Goal: Task Accomplishment & Management: Use online tool/utility

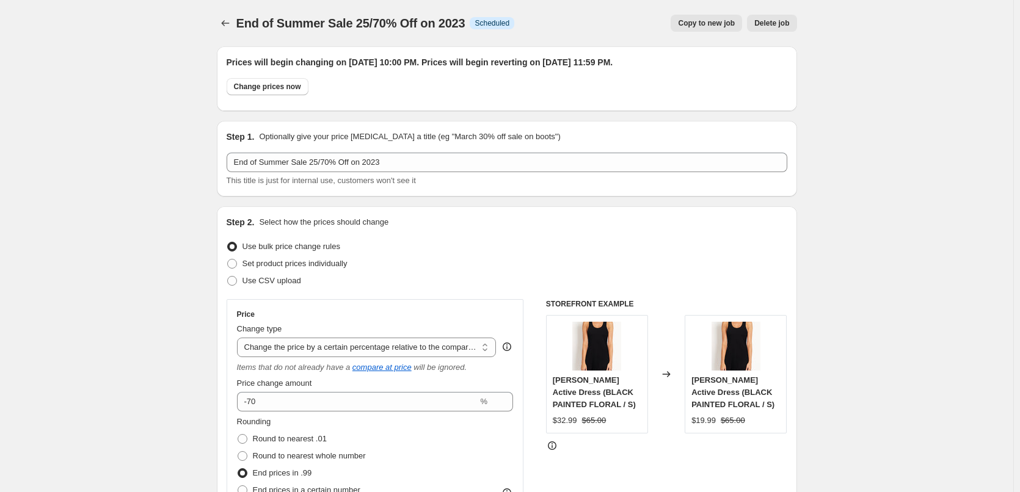
select select "pcap"
select select "no_change"
select select "tag"
drag, startPoint x: 711, startPoint y: 25, endPoint x: 700, endPoint y: 21, distance: 11.6
click at [700, 21] on span "Copy to new job" at bounding box center [706, 23] width 57 height 10
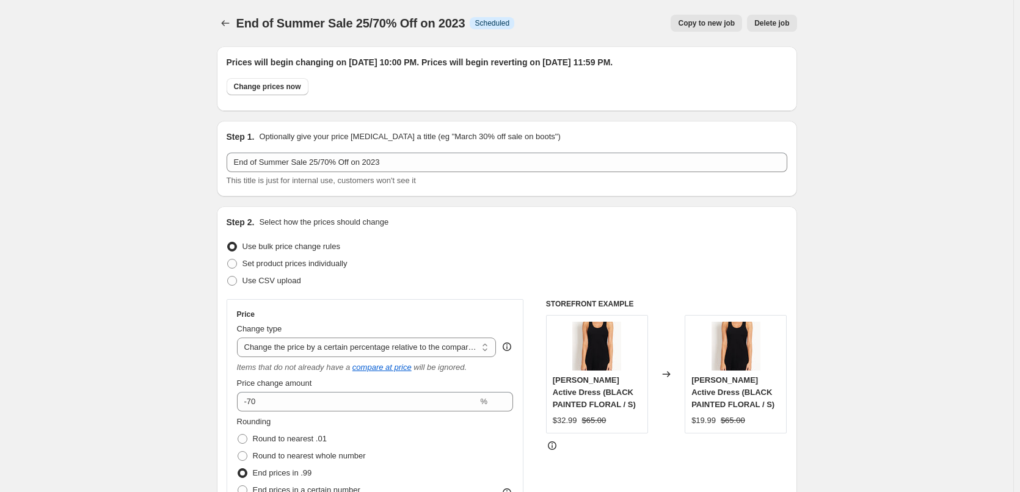
select select "pcap"
select select "no_change"
select select "tag"
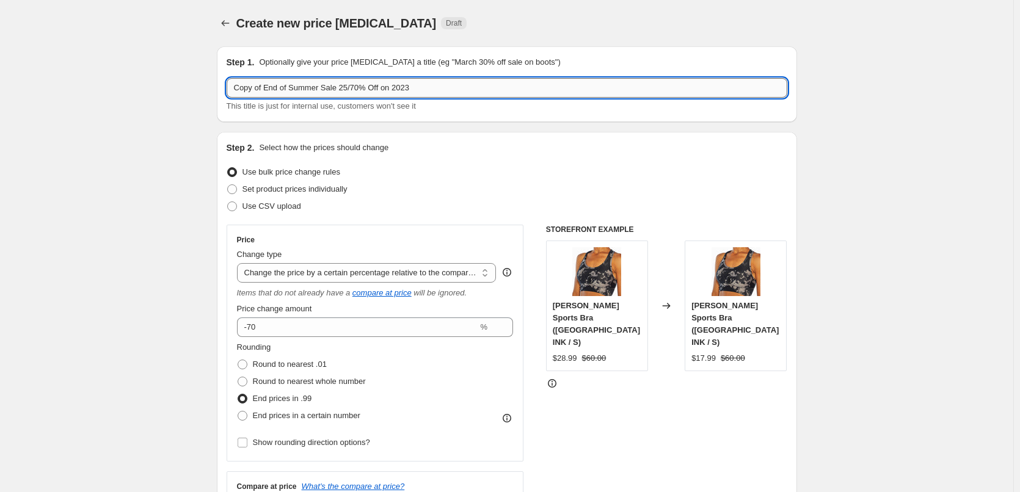
click at [268, 89] on input "Copy of End of Summer Sale 25/70% Off on 2023" at bounding box center [507, 88] width 561 height 20
click at [444, 86] on input "End of Summer Sale 25/70% Off on 2023" at bounding box center [507, 88] width 561 height 20
click at [326, 92] on input "End of Summer Sale 25/70% Off on 2022" at bounding box center [507, 88] width 561 height 20
type input "End of Summer Sale 25/80% Off on 2022"
click at [254, 326] on input "-70" at bounding box center [357, 328] width 241 height 20
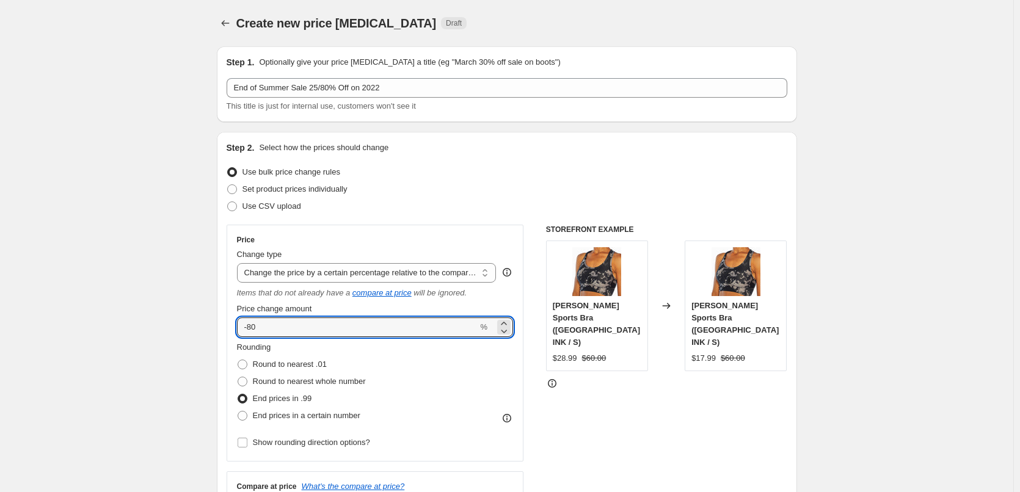
type input "-80"
click at [645, 397] on div "STOREFRONT EXAMPLE [PERSON_NAME] Sports Bra ([GEOGRAPHIC_DATA] INK / S) $28.99 …" at bounding box center [666, 382] width 241 height 315
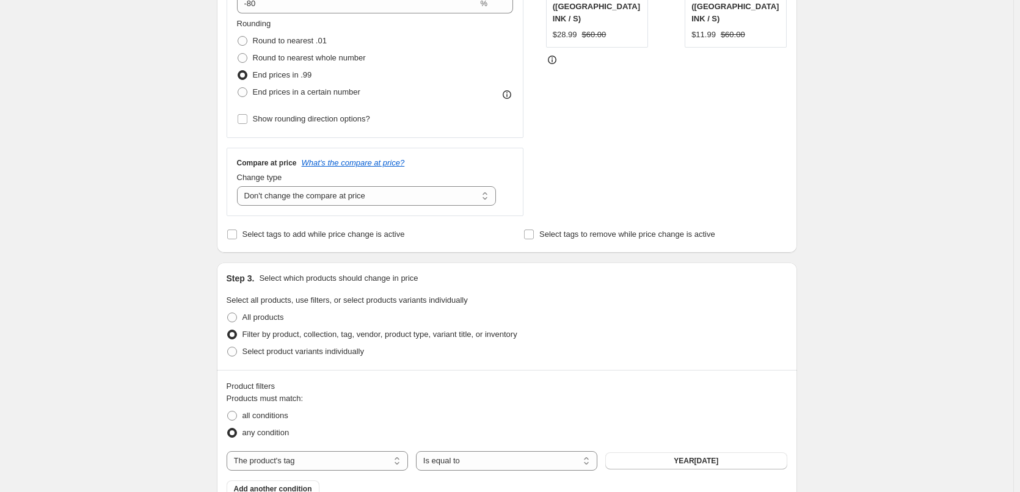
scroll to position [428, 0]
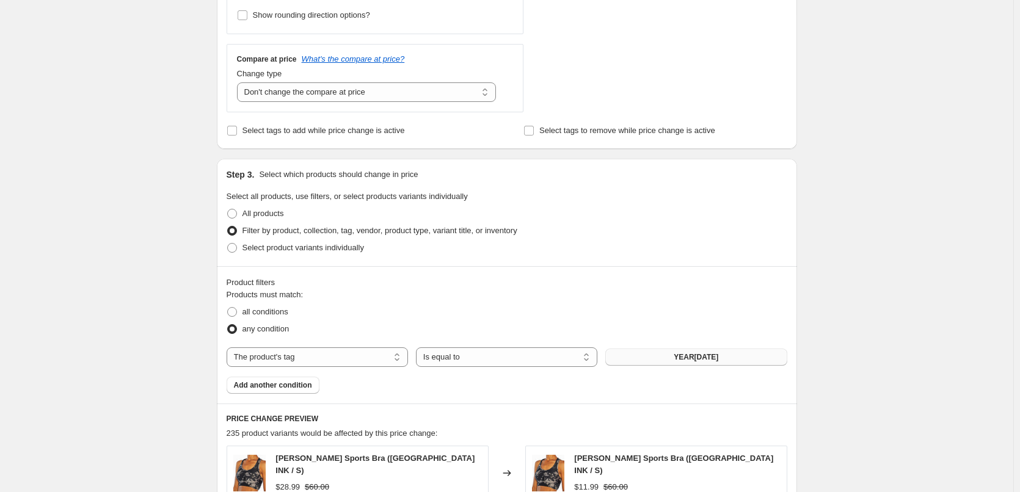
click at [681, 352] on button "YEAR[DATE]" at bounding box center [695, 357] width 181 height 17
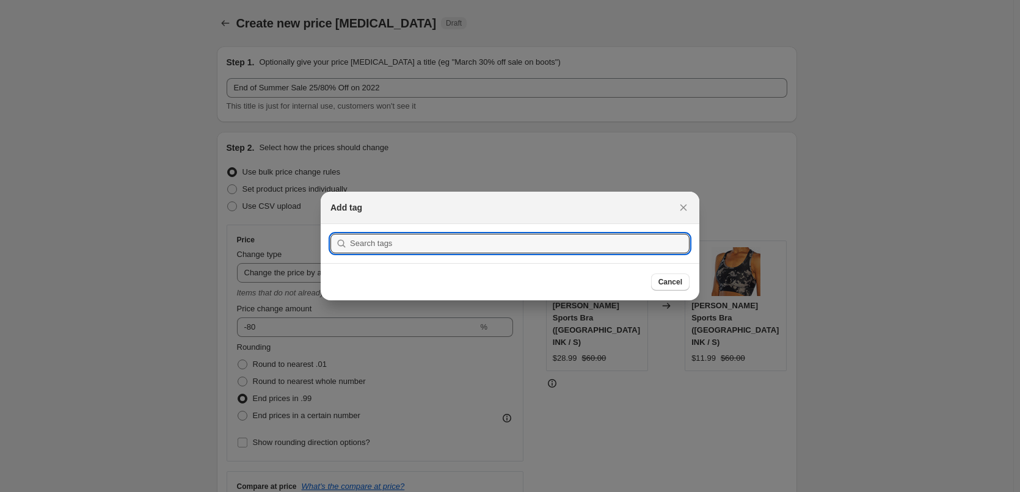
scroll to position [0, 0]
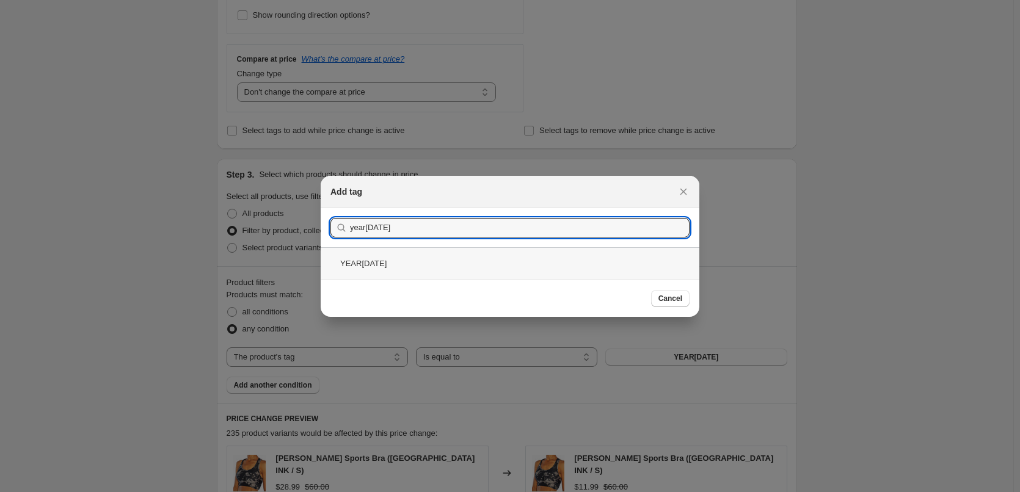
type input "year[DATE]"
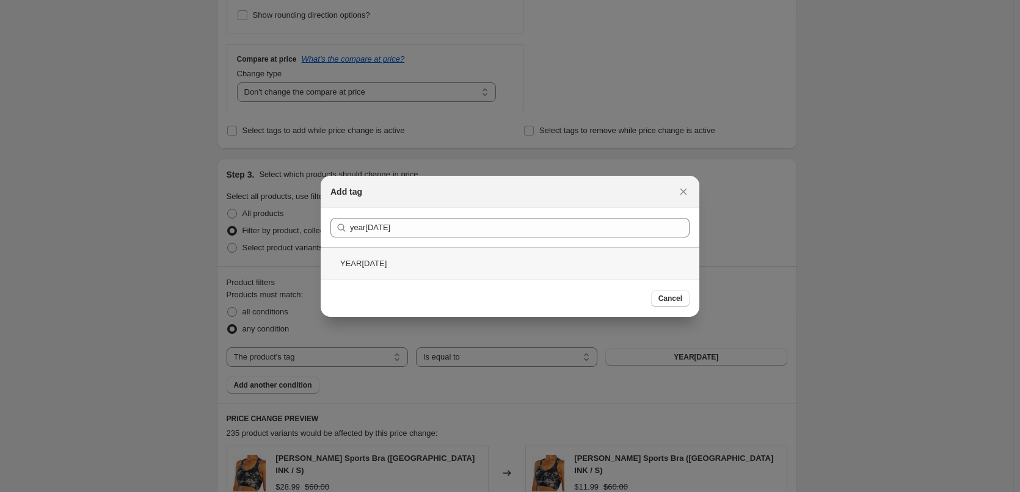
click at [364, 262] on div "YEAR[DATE]" at bounding box center [510, 263] width 379 height 32
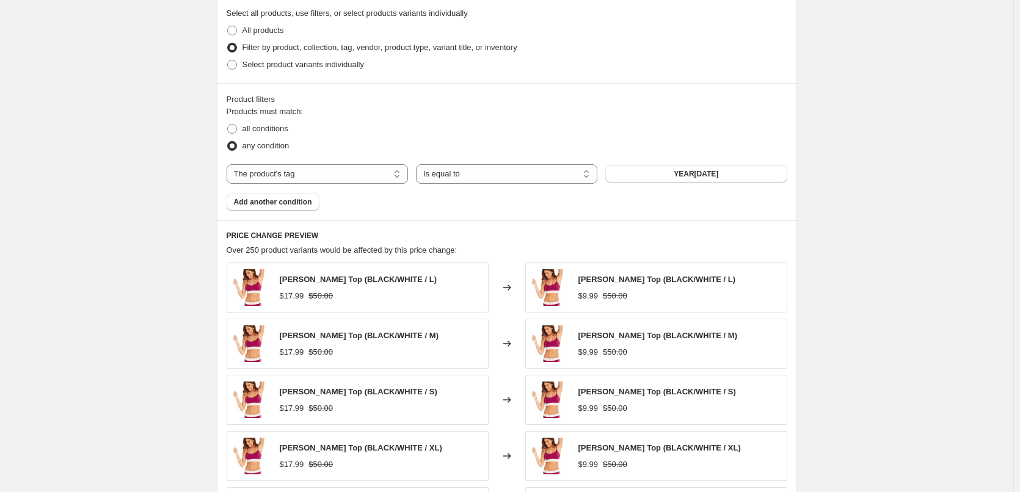
scroll to position [855, 0]
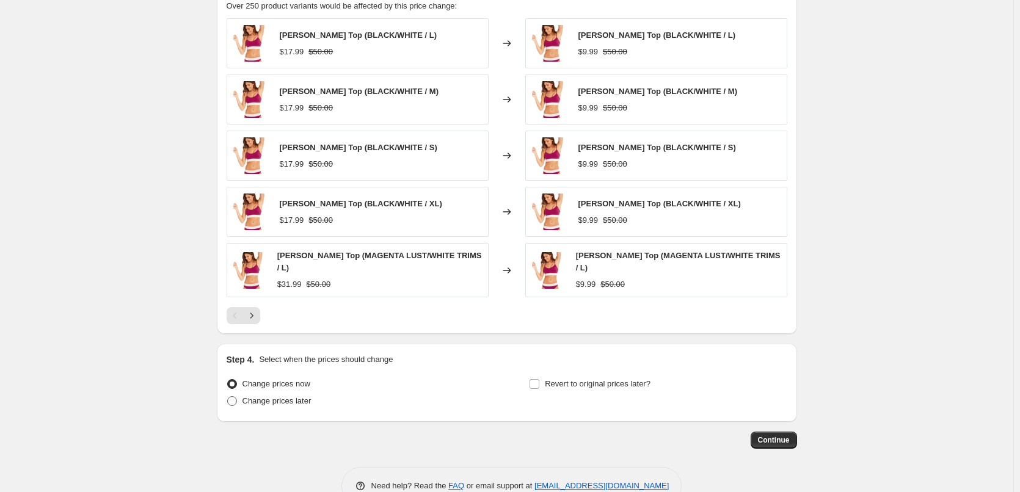
click at [285, 399] on span "Change prices later" at bounding box center [277, 401] width 69 height 9
click at [228, 397] on input "Change prices later" at bounding box center [227, 397] width 1 height 1
radio input "true"
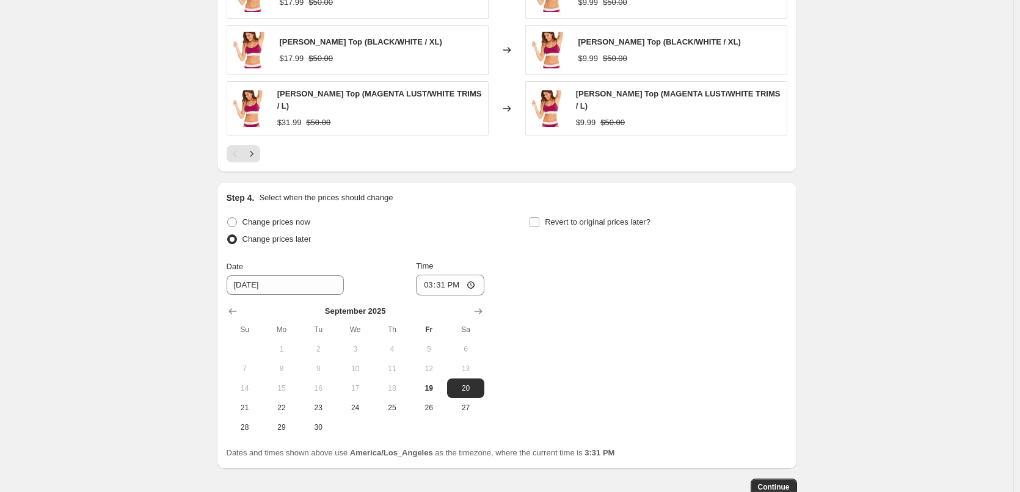
scroll to position [1039, 0]
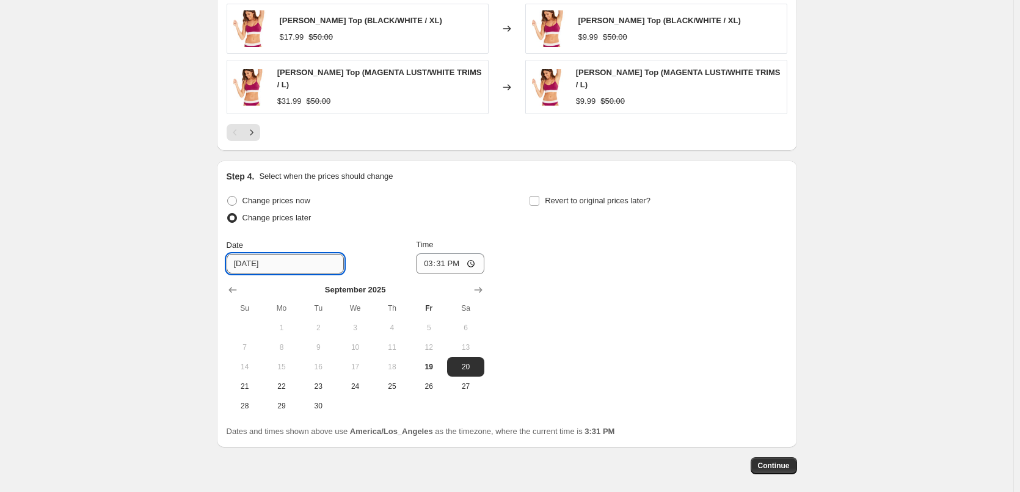
click at [312, 266] on input "[DATE]" at bounding box center [285, 264] width 117 height 20
click at [285, 390] on span "22" at bounding box center [281, 387] width 27 height 10
type input "[DATE]"
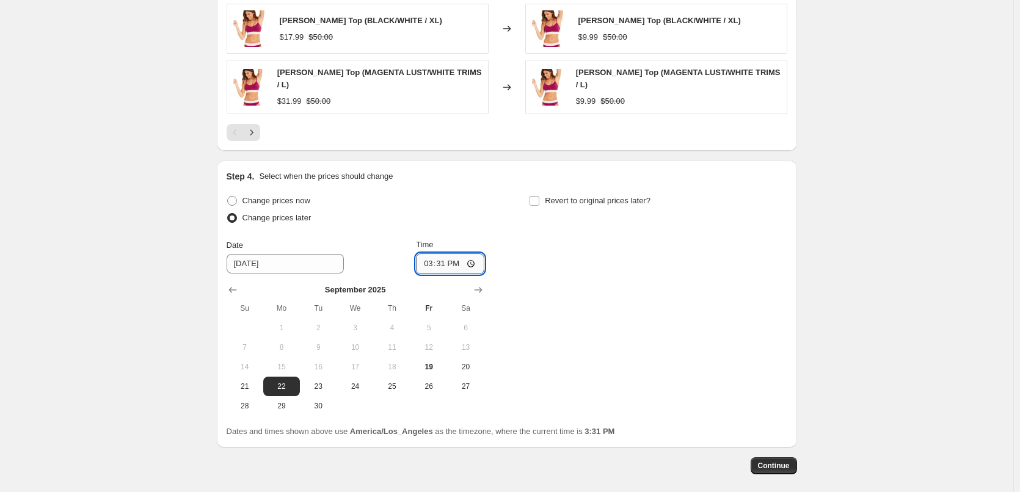
click at [470, 266] on input "15:31" at bounding box center [450, 264] width 68 height 21
type input "22:00"
click at [540, 202] on input "Revert to original prices later?" at bounding box center [535, 201] width 10 height 10
checkbox input "true"
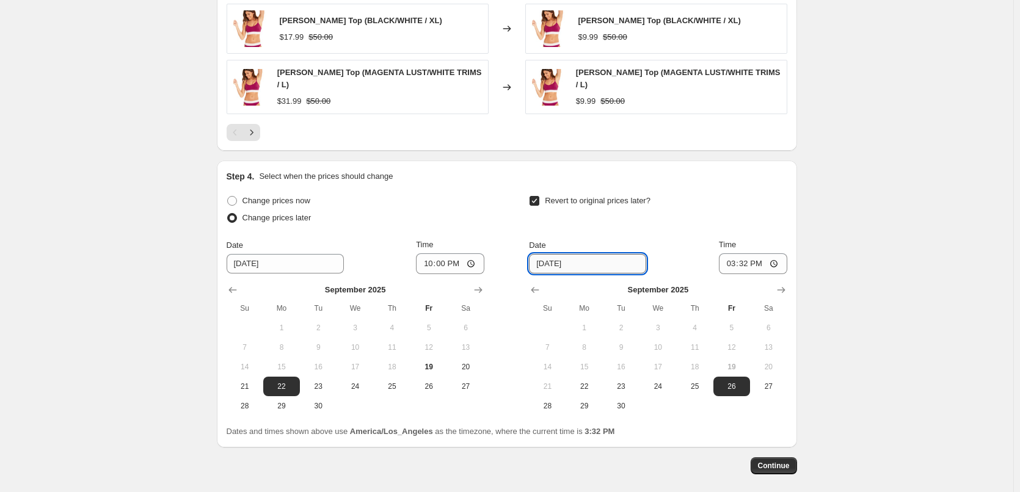
click at [609, 265] on input "[DATE]" at bounding box center [587, 264] width 117 height 20
click at [609, 268] on input "[DATE]" at bounding box center [587, 264] width 117 height 20
click at [555, 263] on input "[DATE]" at bounding box center [587, 264] width 117 height 20
click at [681, 249] on div "Date [DATE] Time 15:32" at bounding box center [658, 256] width 258 height 35
click at [595, 267] on input "[DATE]" at bounding box center [587, 264] width 117 height 20
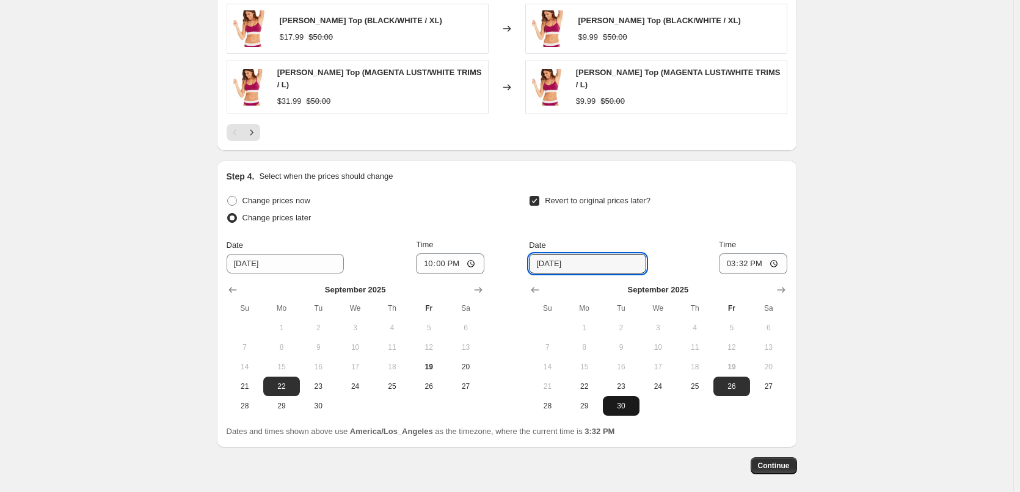
click at [624, 403] on span "30" at bounding box center [621, 406] width 27 height 10
type input "[DATE]"
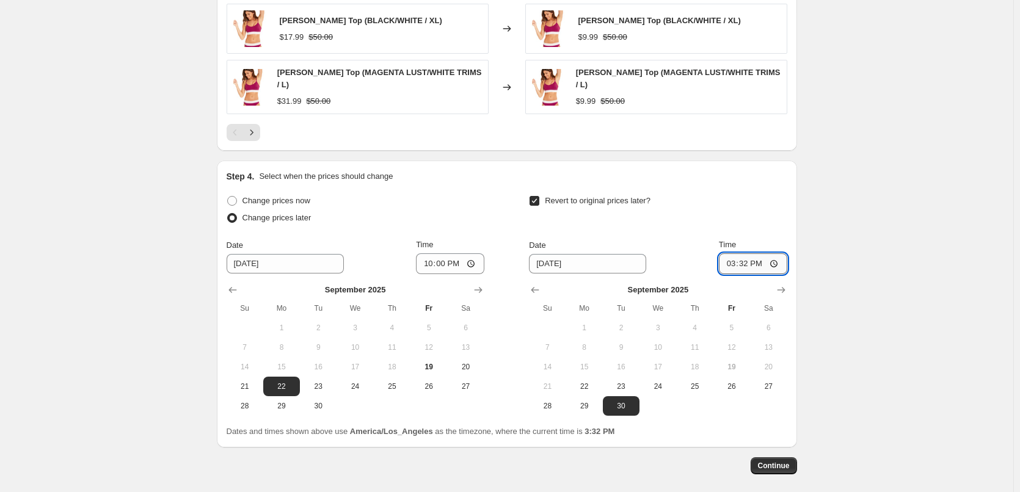
click at [758, 265] on input "15:32" at bounding box center [753, 264] width 68 height 21
click at [737, 263] on input "15:32" at bounding box center [753, 264] width 68 height 21
click at [777, 265] on input "15:32" at bounding box center [753, 264] width 68 height 21
type input "23:59"
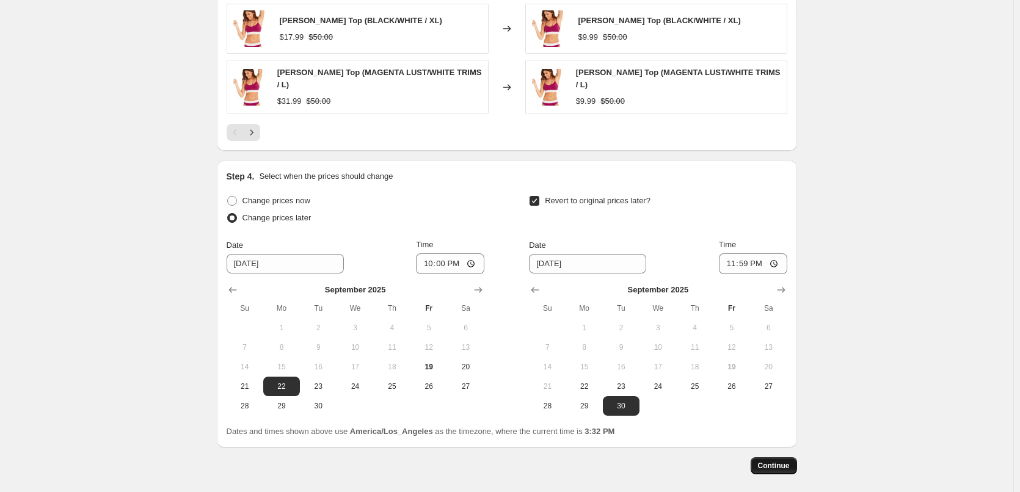
click at [786, 467] on span "Continue" at bounding box center [774, 466] width 32 height 10
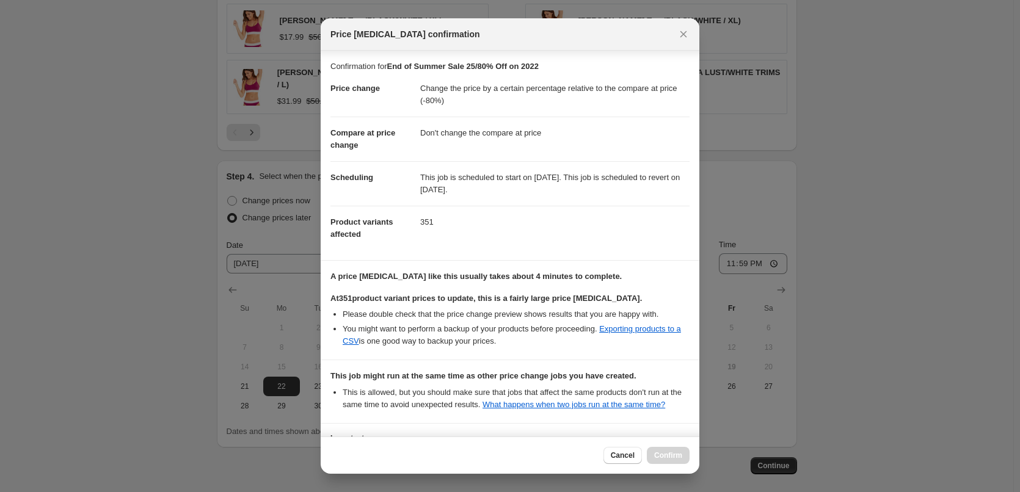
scroll to position [99, 0]
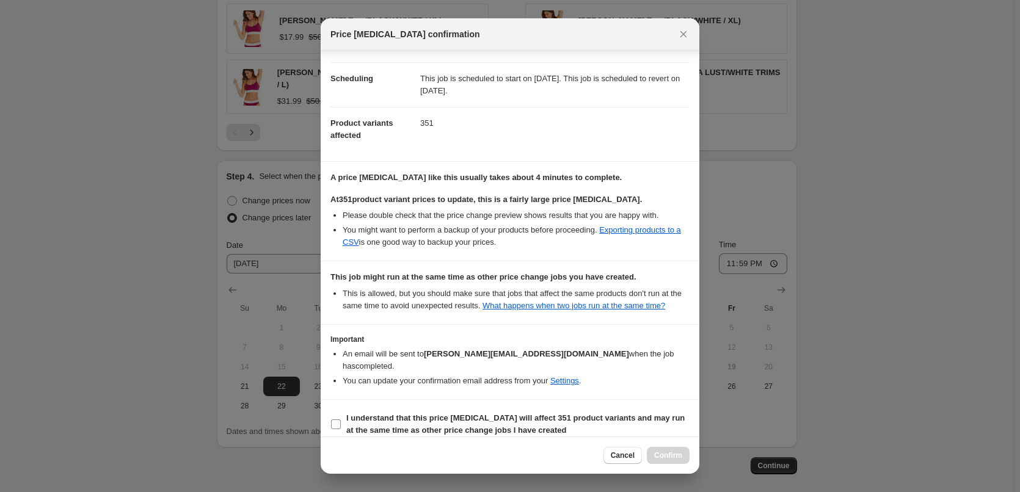
click at [342, 411] on label "I understand that this price [MEDICAL_DATA] will affect 351 product variants an…" at bounding box center [510, 424] width 359 height 29
click at [341, 420] on input "I understand that this price [MEDICAL_DATA] will affect 351 product variants an…" at bounding box center [336, 425] width 10 height 10
checkbox input "true"
click at [670, 452] on span "Confirm" at bounding box center [668, 456] width 28 height 10
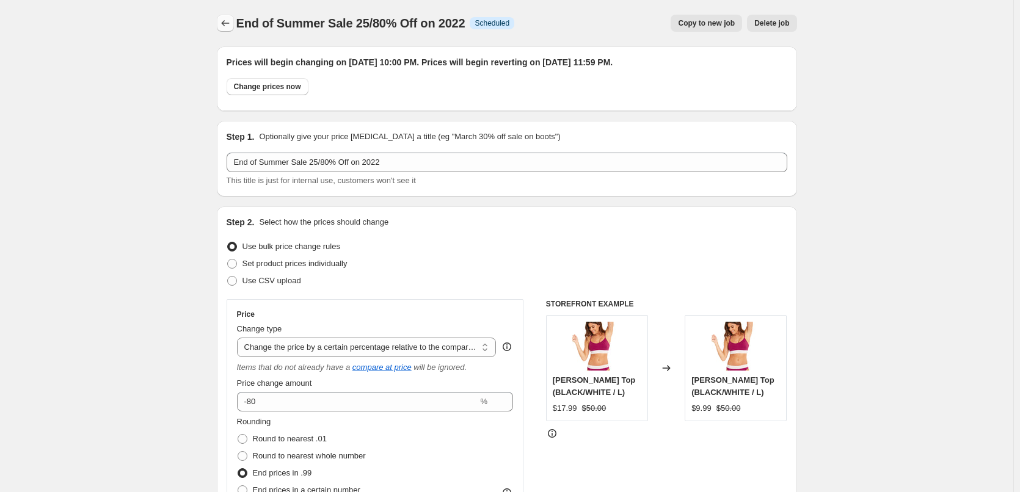
click at [224, 23] on icon "Price change jobs" at bounding box center [225, 23] width 12 height 12
